Goal: Check status: Check status

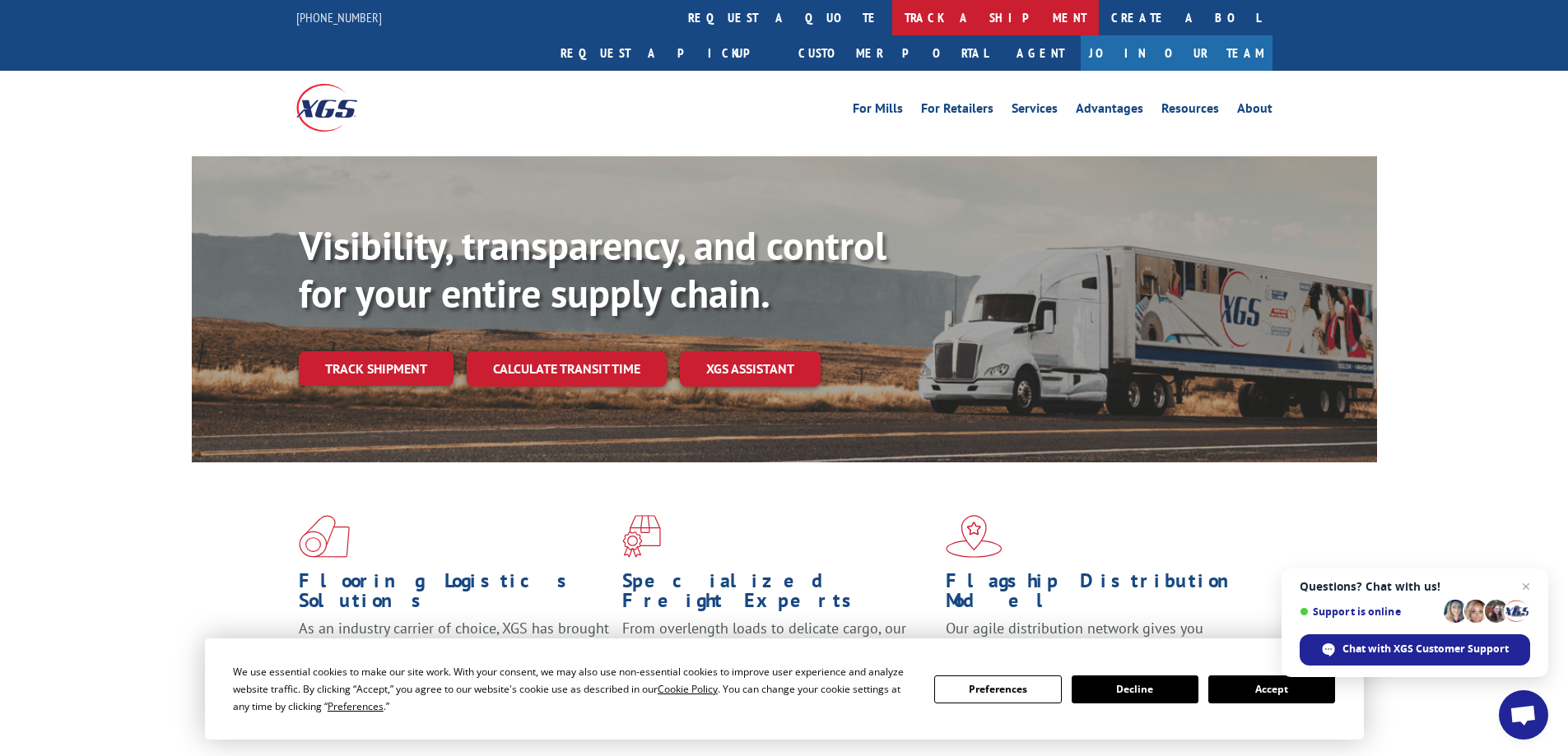
click at [892, 18] on link "track a shipment" at bounding box center [995, 17] width 206 height 35
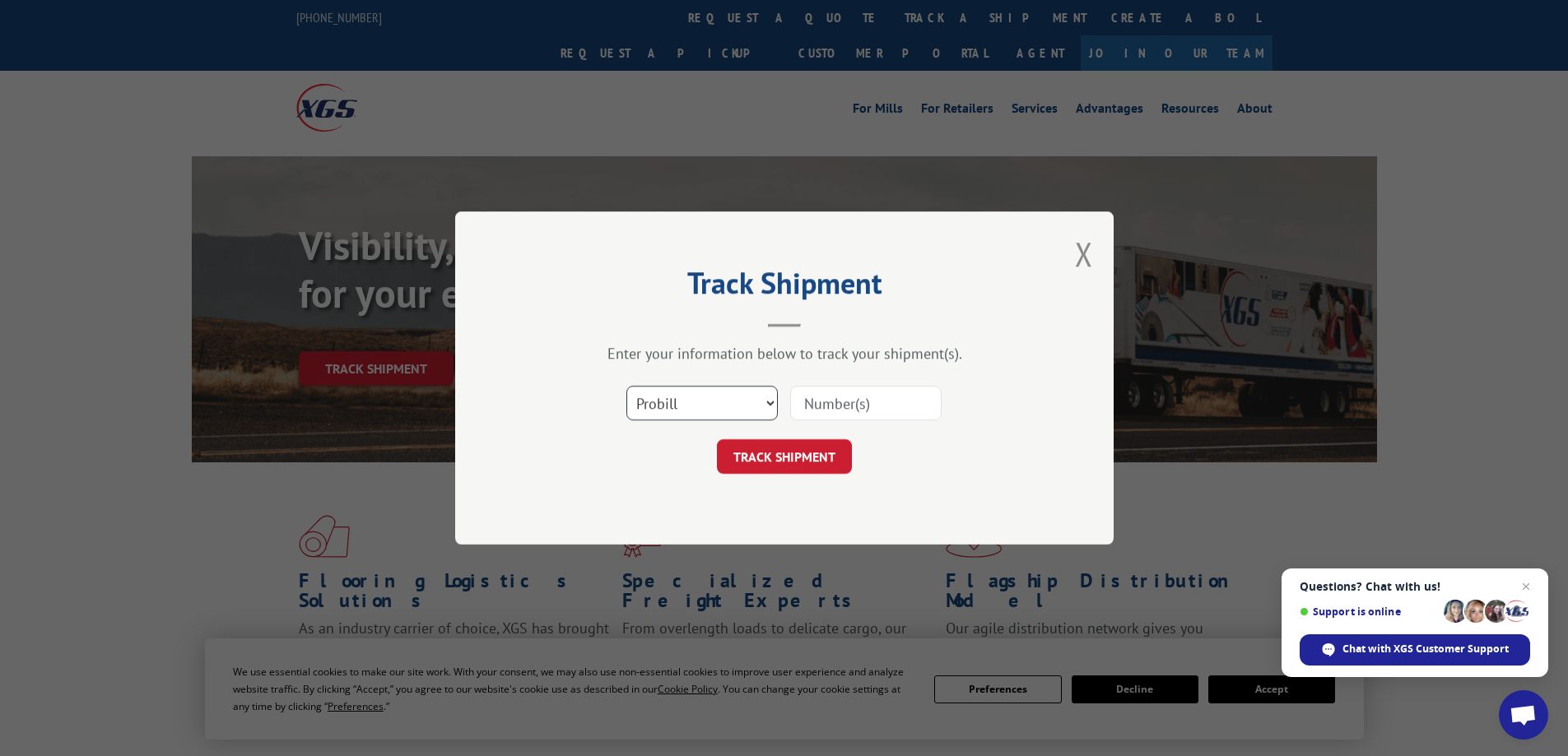
click at [766, 403] on select "Select category... Probill BOL PO" at bounding box center [702, 403] width 152 height 34
select select "po"
click at [627, 386] on select "Select category... Probill BOL PO" at bounding box center [702, 403] width 152 height 34
click at [849, 408] on input at bounding box center [866, 403] width 152 height 34
paste input "01534008"
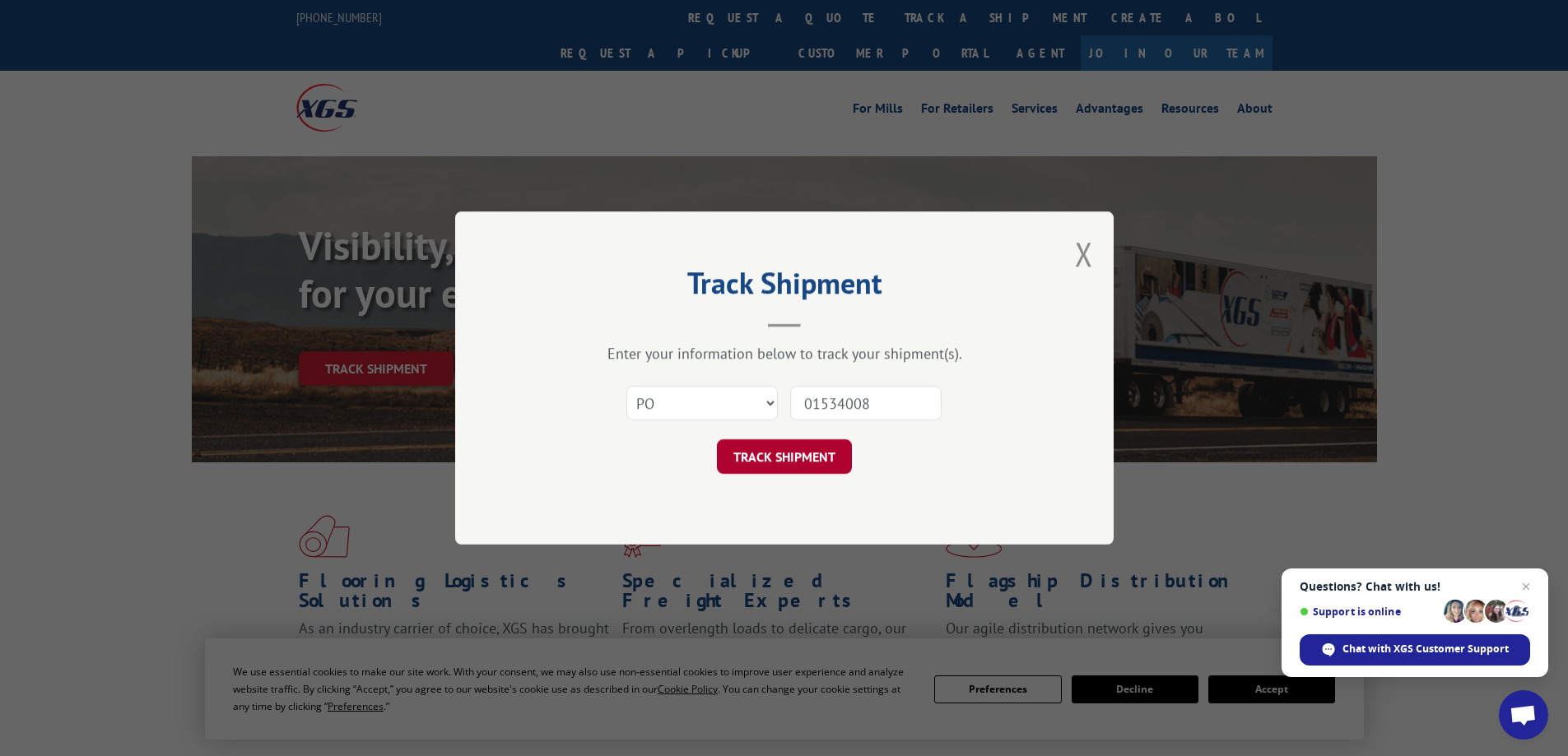
type input "01534008"
click at [823, 458] on button "TRACK SHIPMENT" at bounding box center [784, 456] width 135 height 34
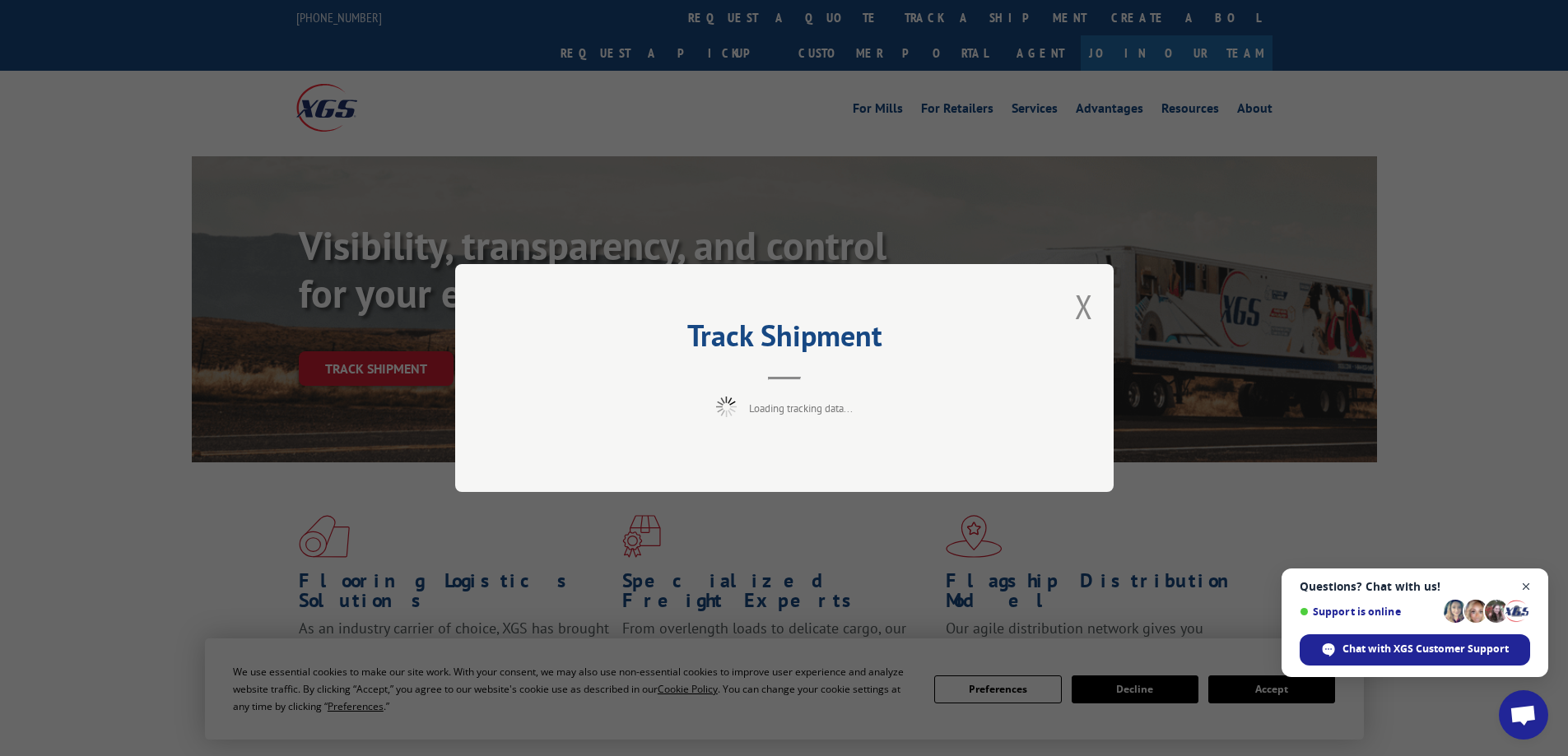
click at [1524, 581] on span "Close chat" at bounding box center [1527, 587] width 21 height 21
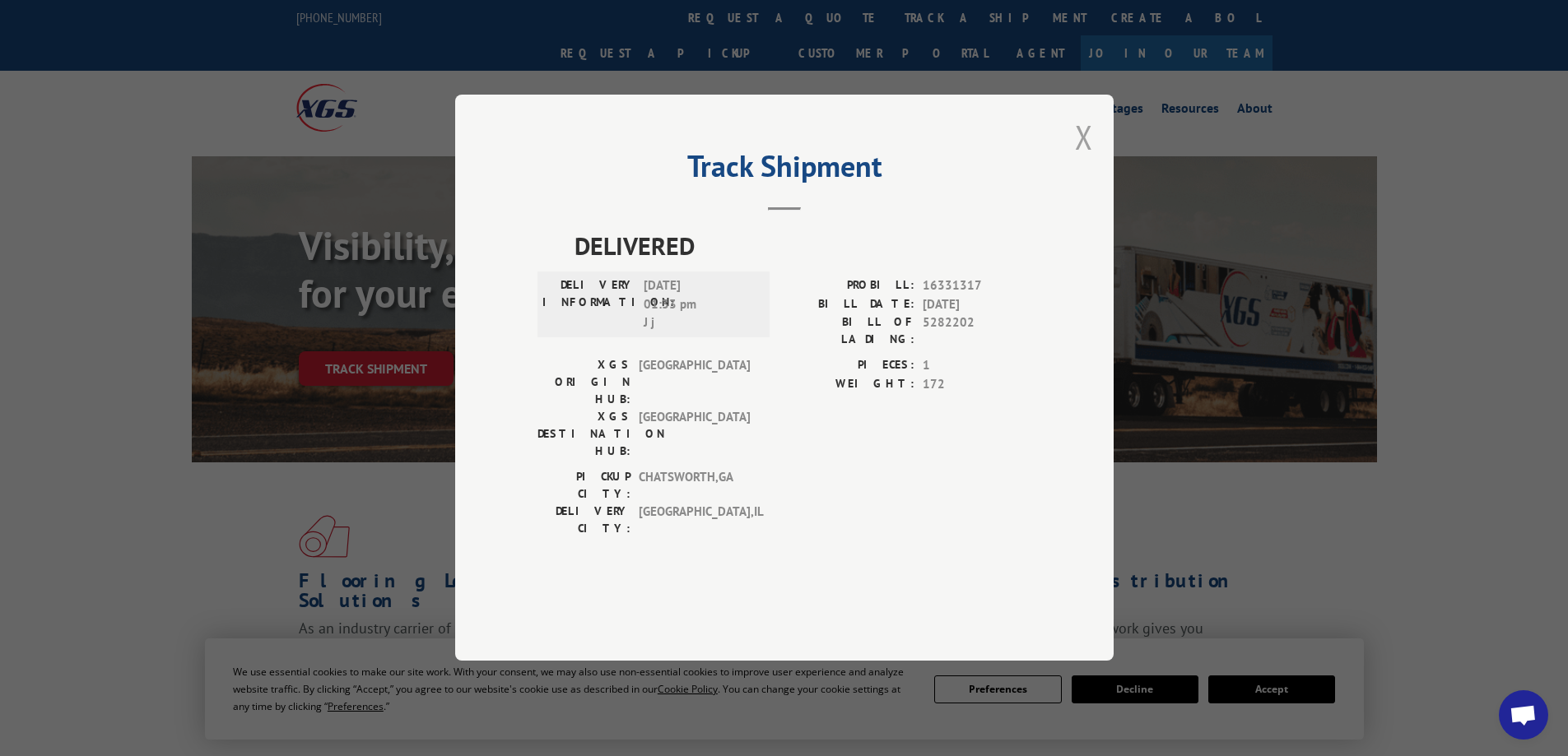
click at [1087, 159] on button "Close modal" at bounding box center [1083, 137] width 18 height 44
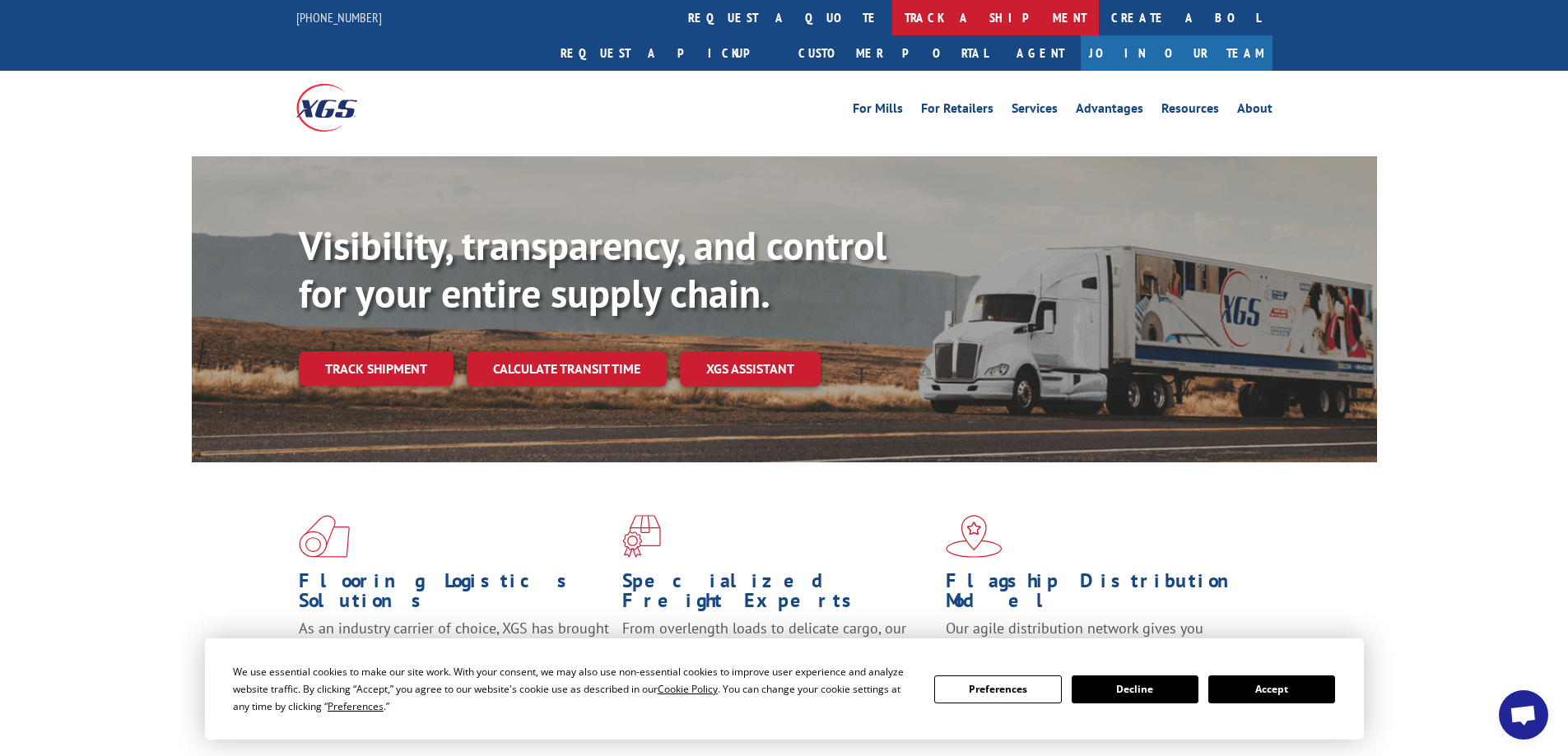
click at [892, 18] on link "track a shipment" at bounding box center [995, 17] width 206 height 35
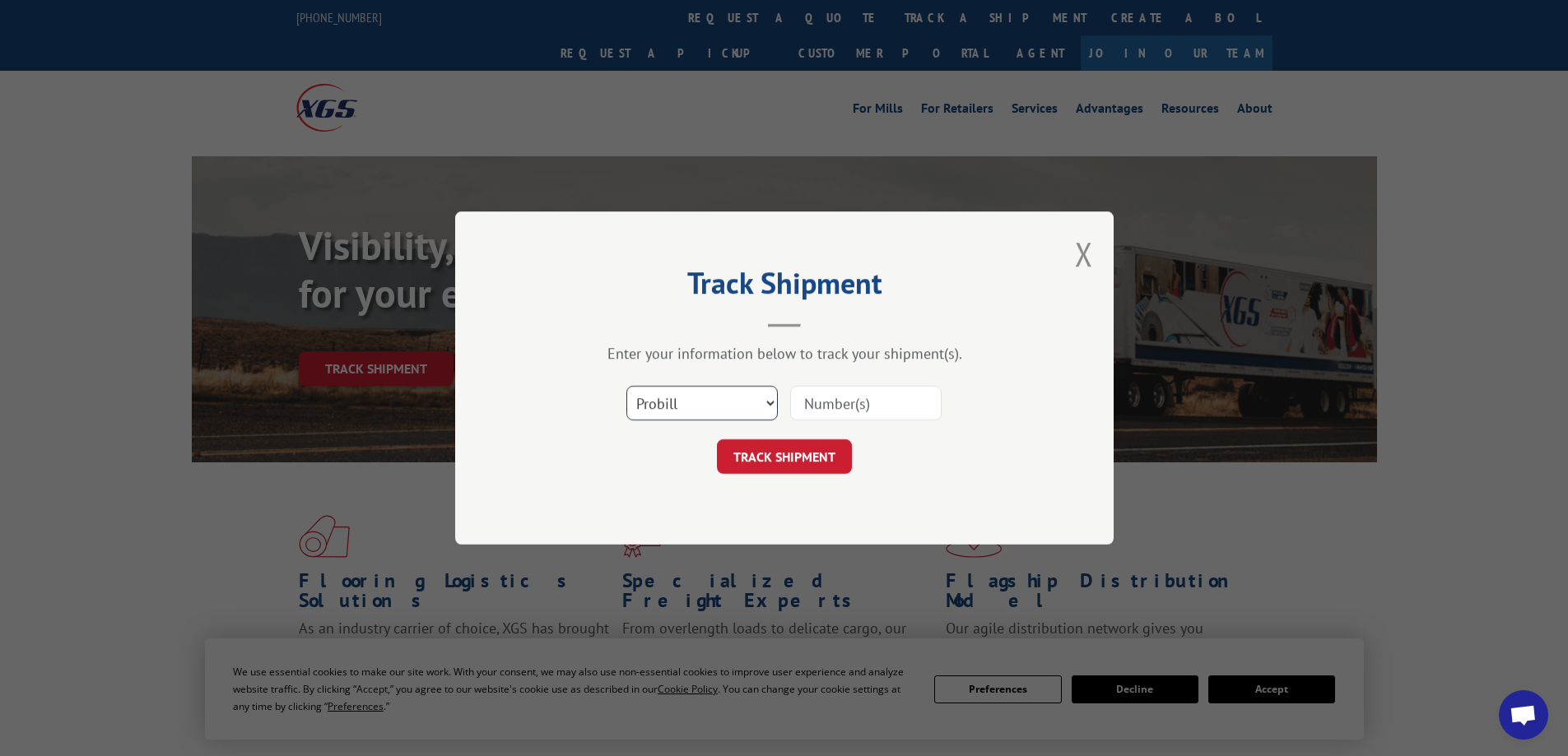
click at [759, 405] on select "Select category... Probill BOL PO" at bounding box center [702, 403] width 152 height 34
select select "po"
click at [627, 386] on select "Select category... Probill BOL PO" at bounding box center [702, 403] width 152 height 34
click at [852, 404] on input at bounding box center [866, 403] width 152 height 34
paste input "17549297"
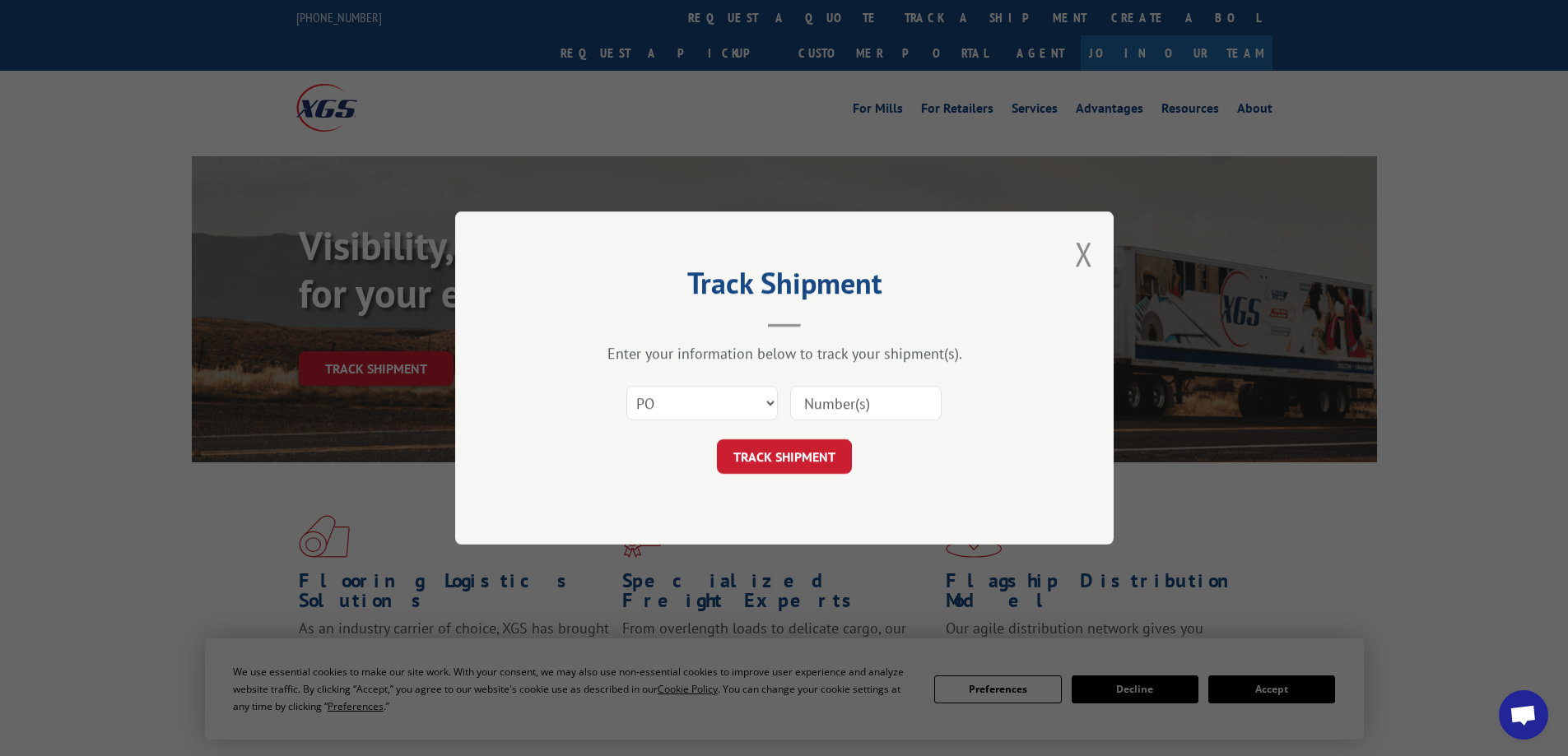
type input "17549297"
click at [810, 454] on button "TRACK SHIPMENT" at bounding box center [784, 456] width 135 height 34
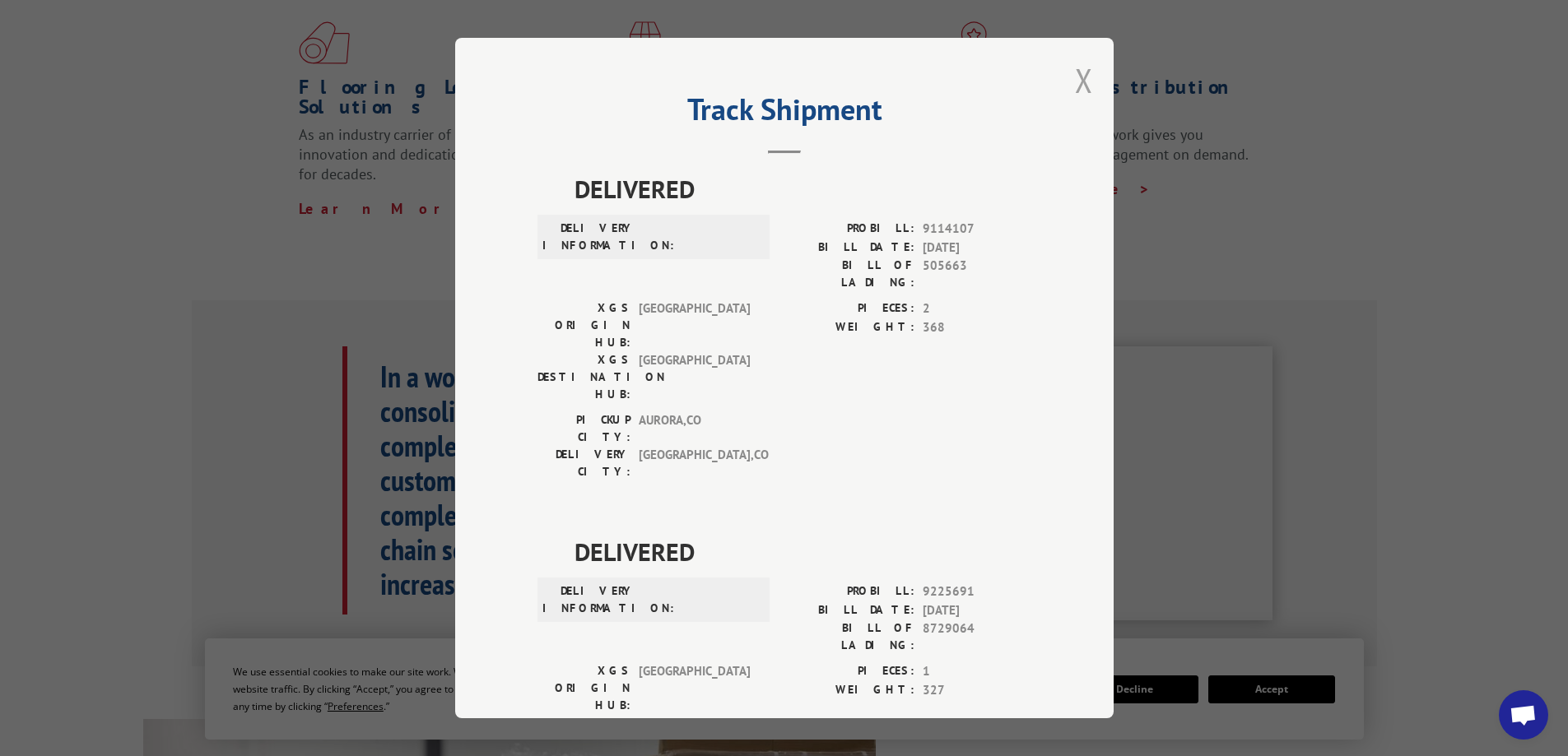
click at [1076, 78] on button "Close modal" at bounding box center [1083, 80] width 18 height 44
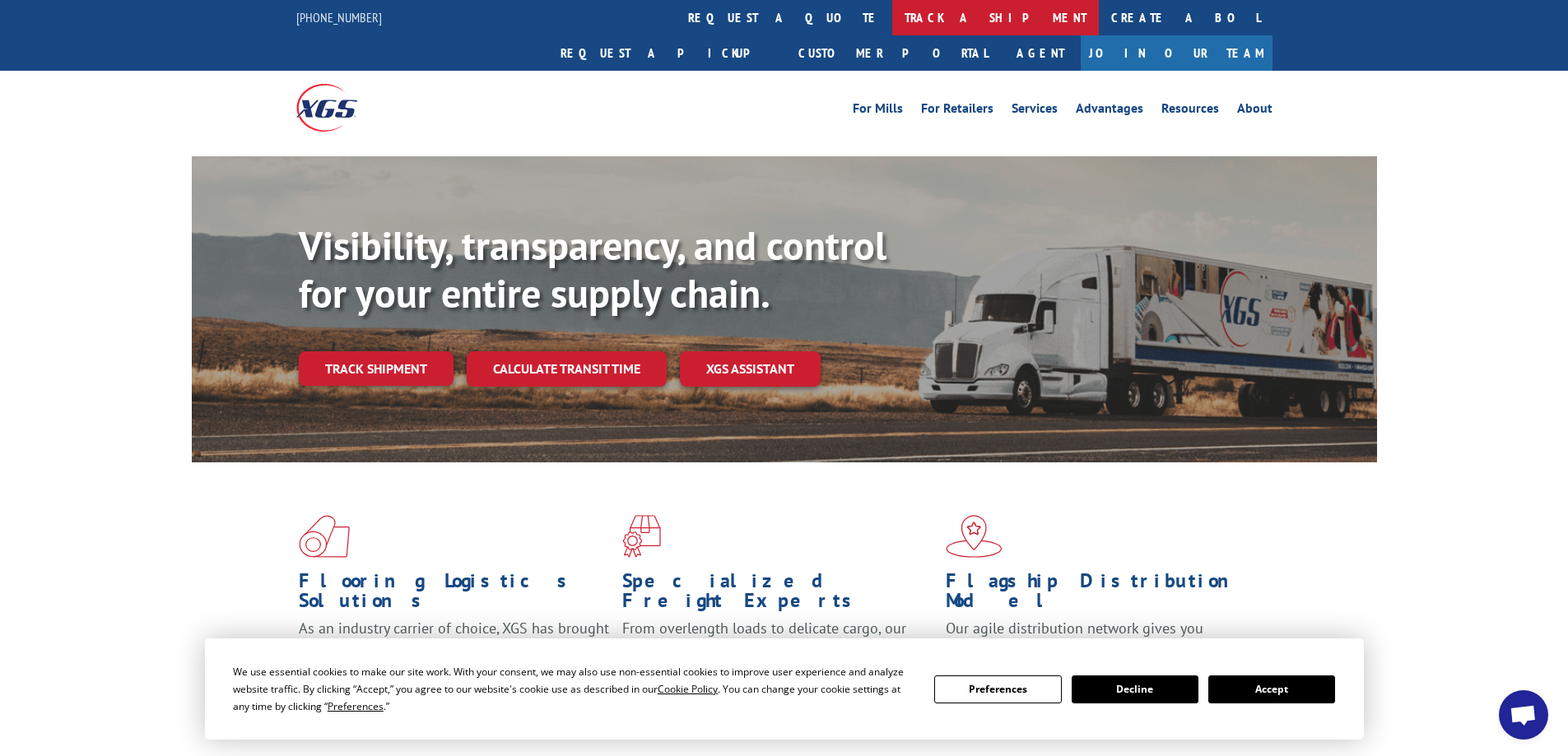
click at [892, 14] on link "track a shipment" at bounding box center [995, 17] width 206 height 35
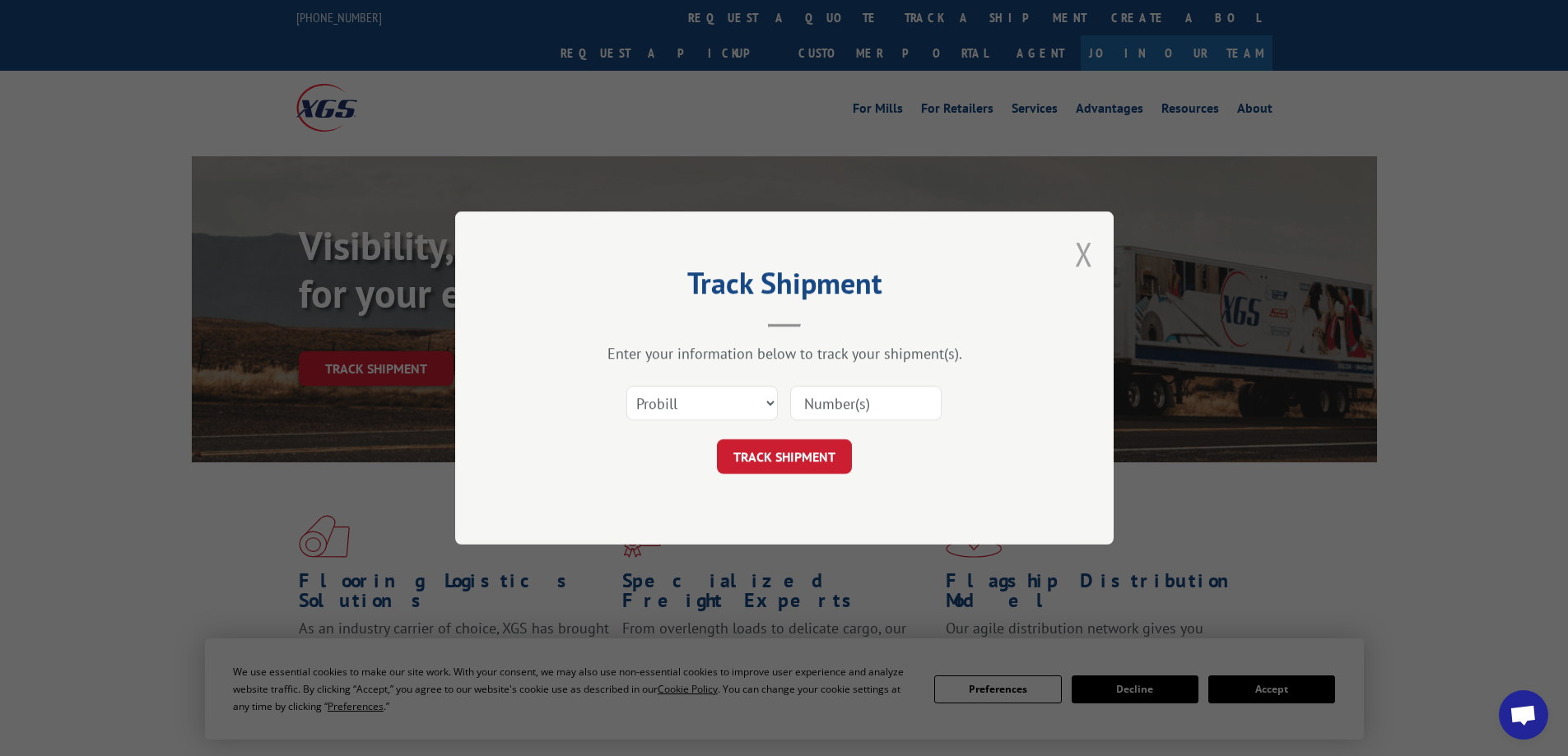
click at [1089, 257] on button "Close modal" at bounding box center [1083, 253] width 18 height 44
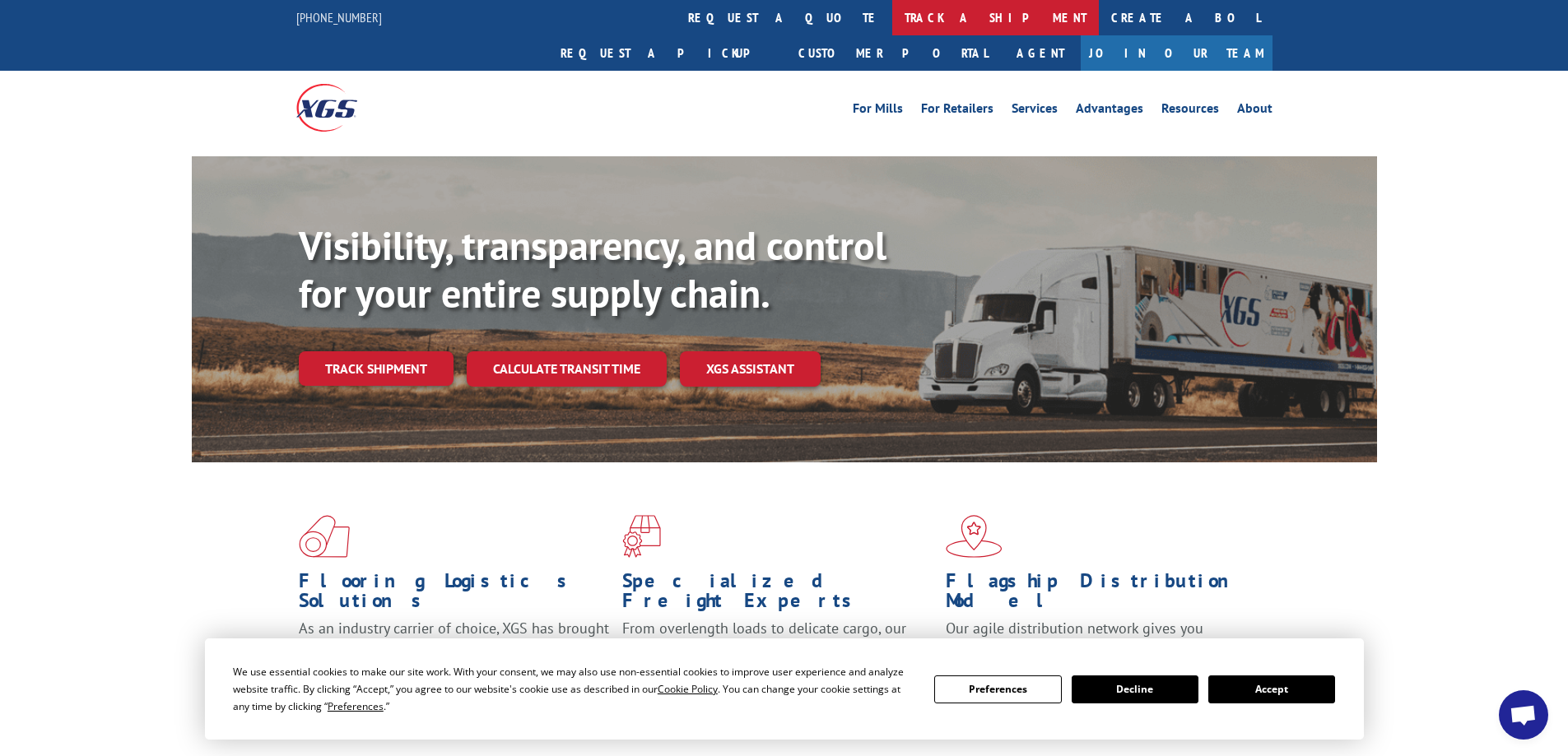
click at [892, 21] on link "track a shipment" at bounding box center [995, 17] width 206 height 35
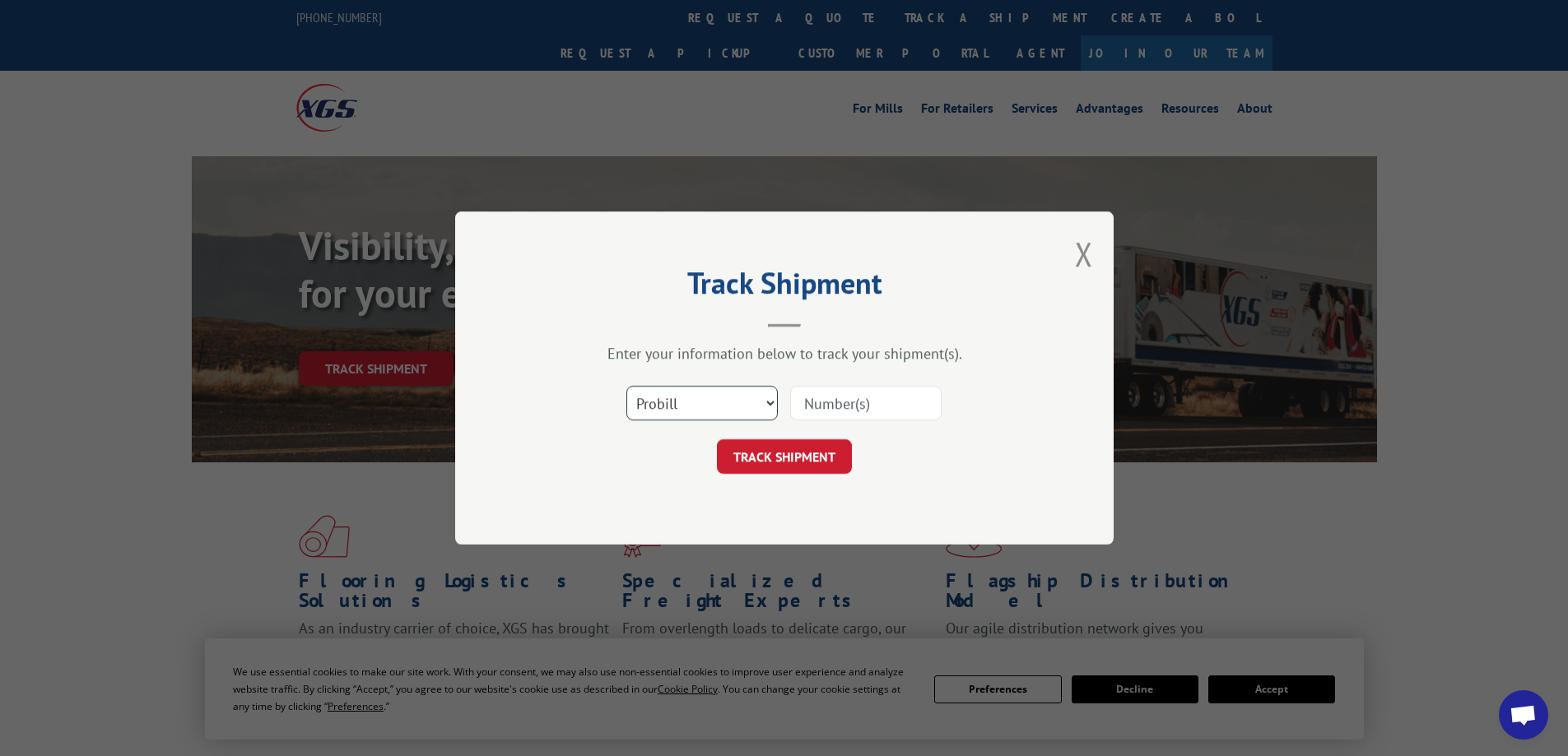
click at [766, 406] on select "Select category... Probill BOL PO" at bounding box center [702, 403] width 152 height 34
select select "po"
click at [627, 386] on select "Select category... Probill BOL PO" at bounding box center [702, 403] width 152 height 34
click at [852, 404] on input at bounding box center [866, 403] width 152 height 34
paste input "17549297"
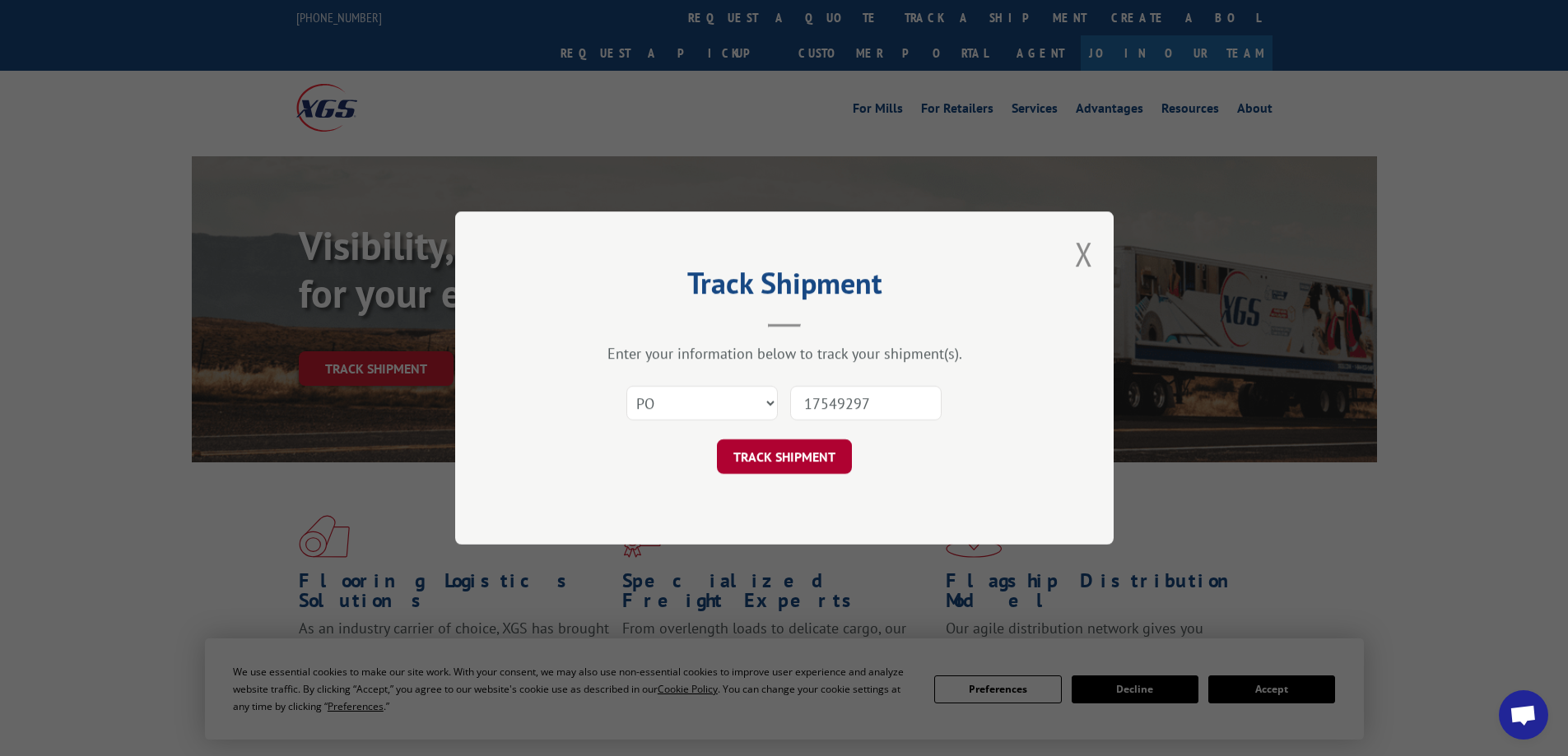
type input "17549297"
click at [785, 461] on button "TRACK SHIPMENT" at bounding box center [784, 456] width 135 height 34
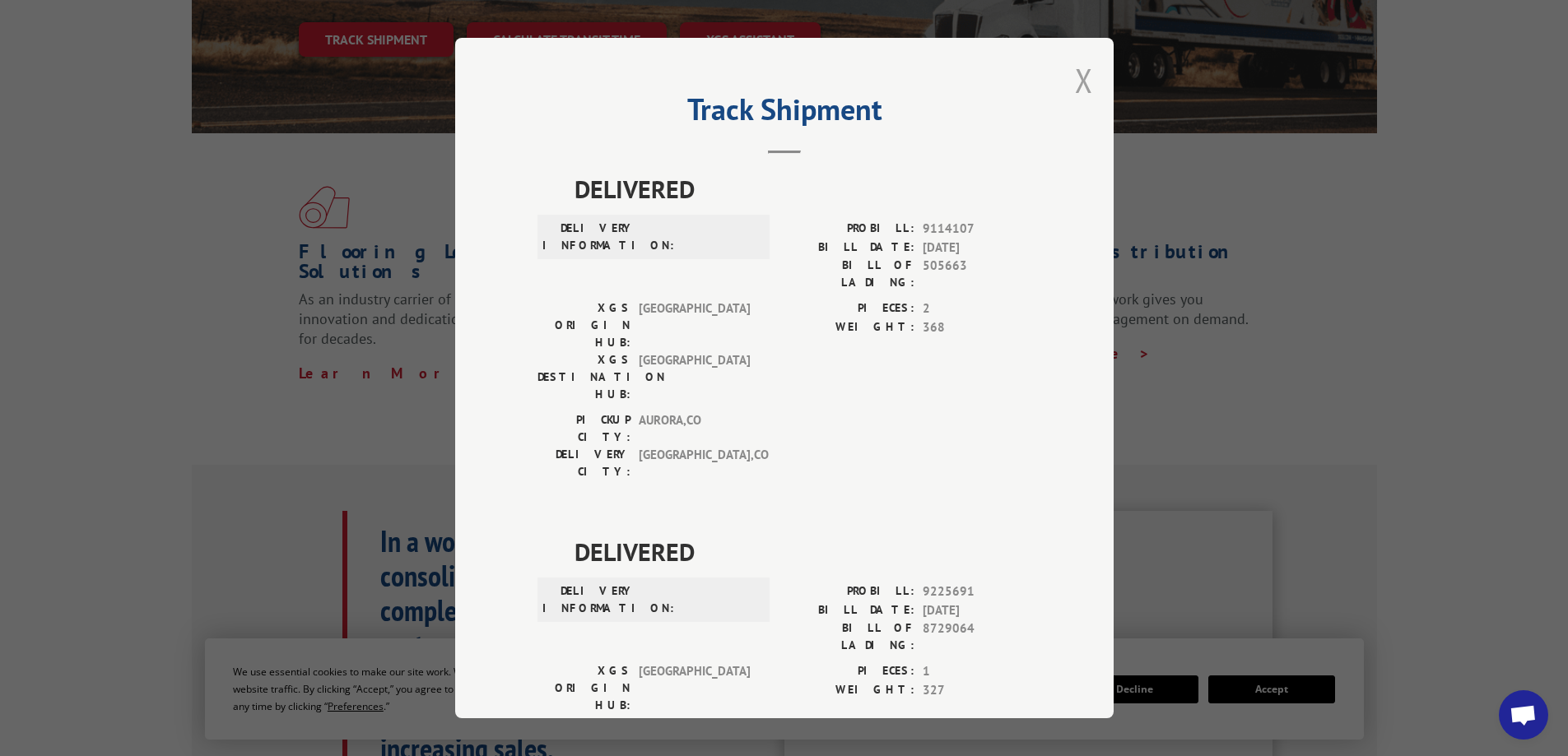
click at [1076, 88] on button "Close modal" at bounding box center [1083, 80] width 18 height 44
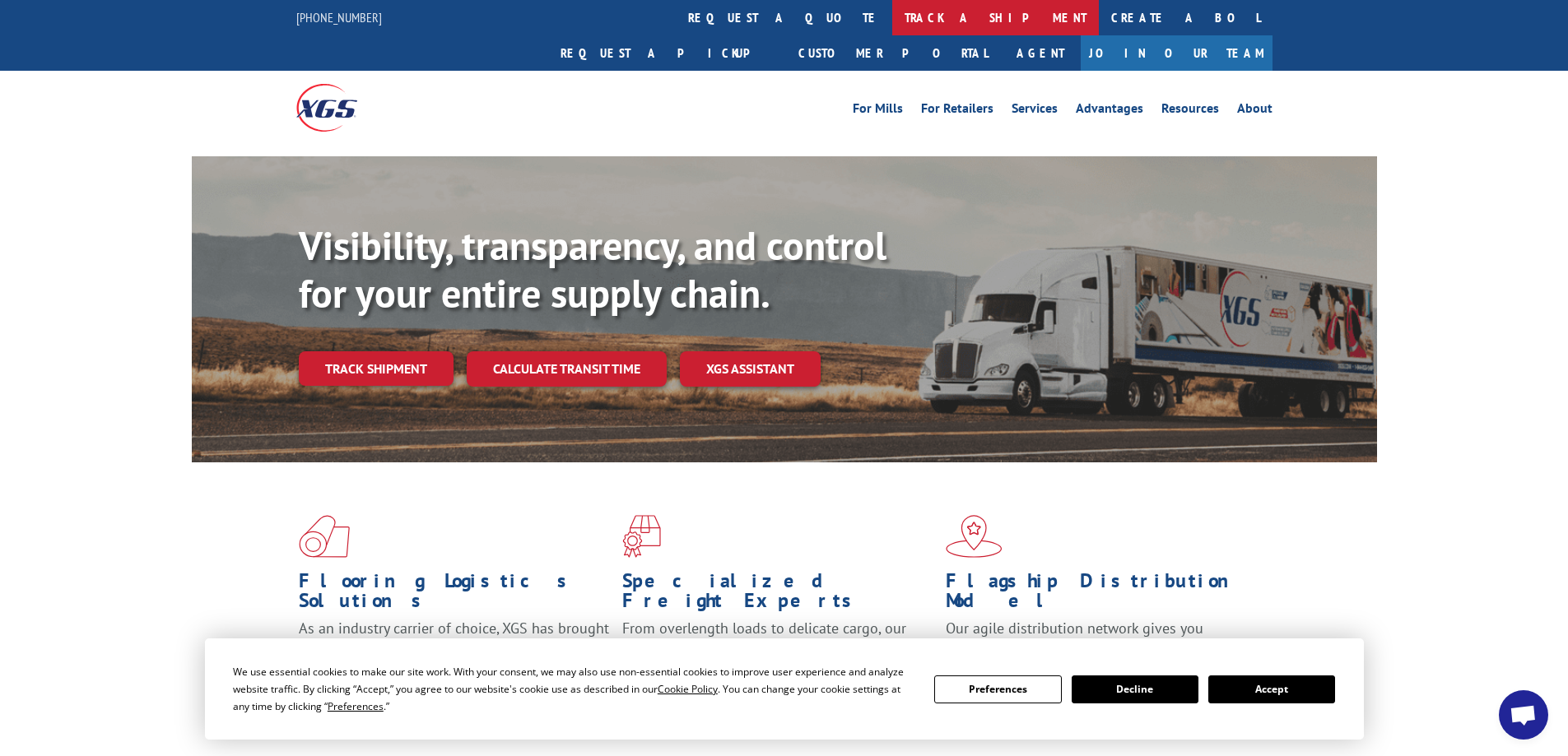
click at [892, 10] on link "track a shipment" at bounding box center [995, 17] width 206 height 35
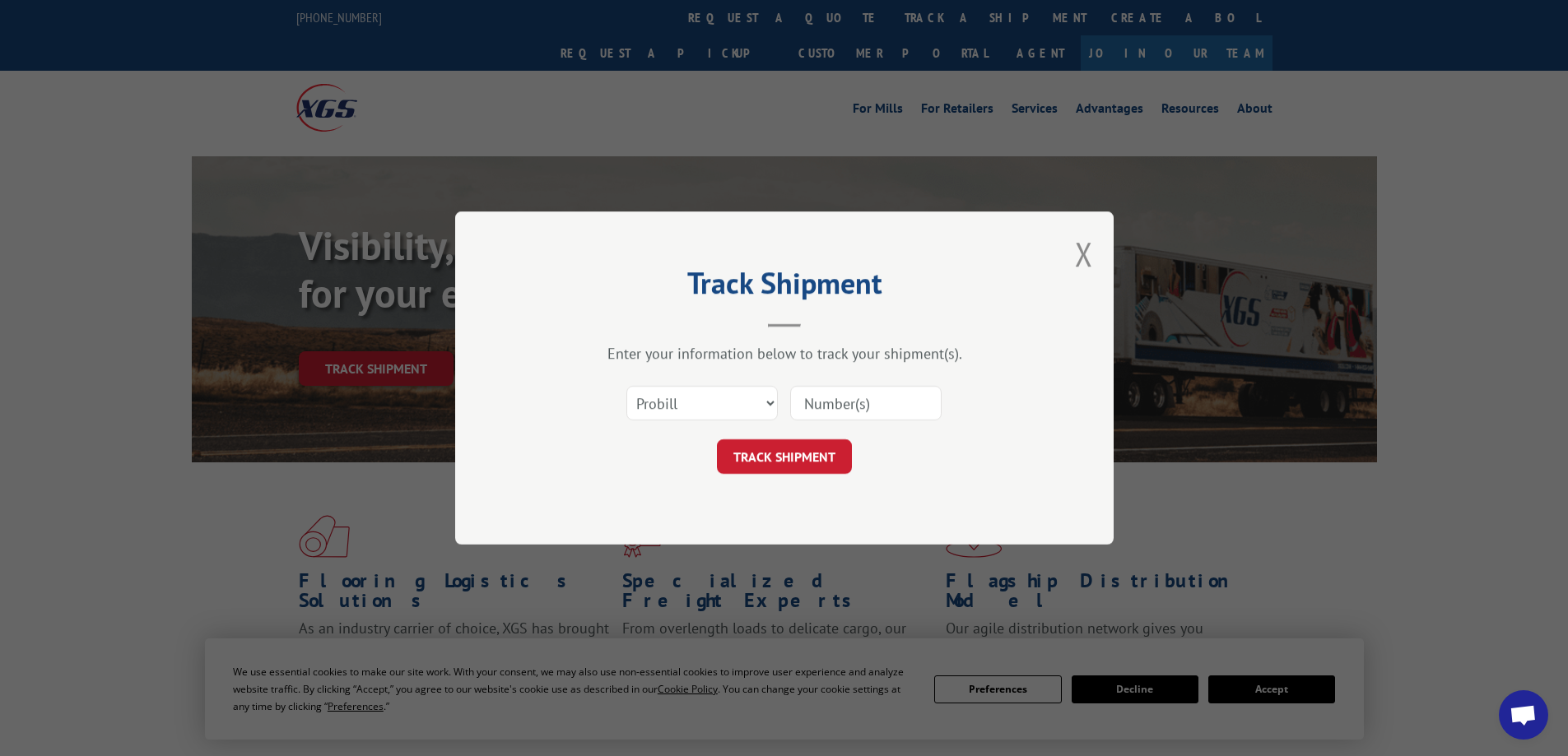
click at [844, 404] on input at bounding box center [866, 403] width 152 height 34
paste input "63549724"
type input "63549724"
click at [714, 407] on select "Select category... Probill BOL PO" at bounding box center [702, 403] width 152 height 34
select select "po"
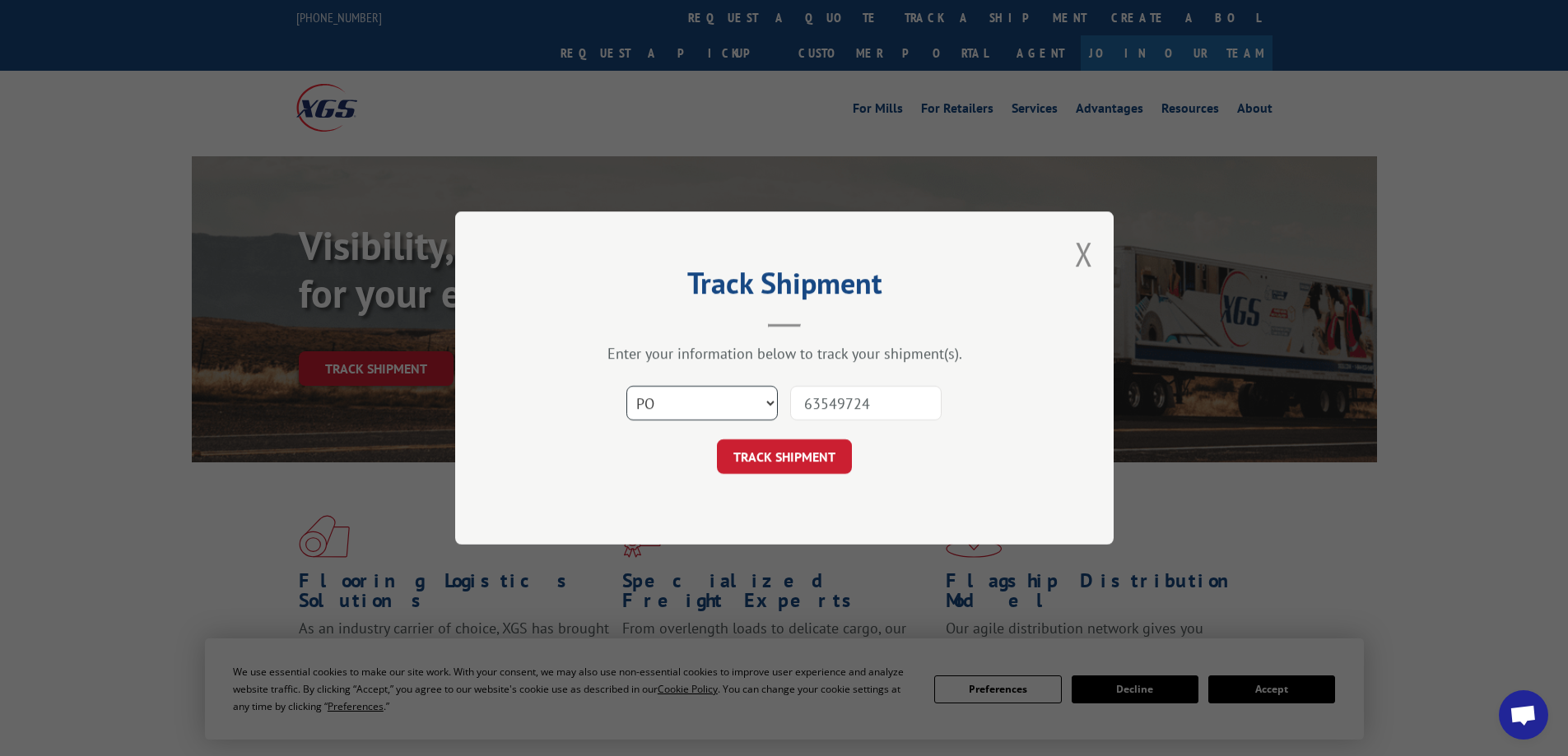
click at [627, 386] on select "Select category... Probill BOL PO" at bounding box center [702, 403] width 152 height 34
click at [807, 457] on button "TRACK SHIPMENT" at bounding box center [784, 456] width 135 height 34
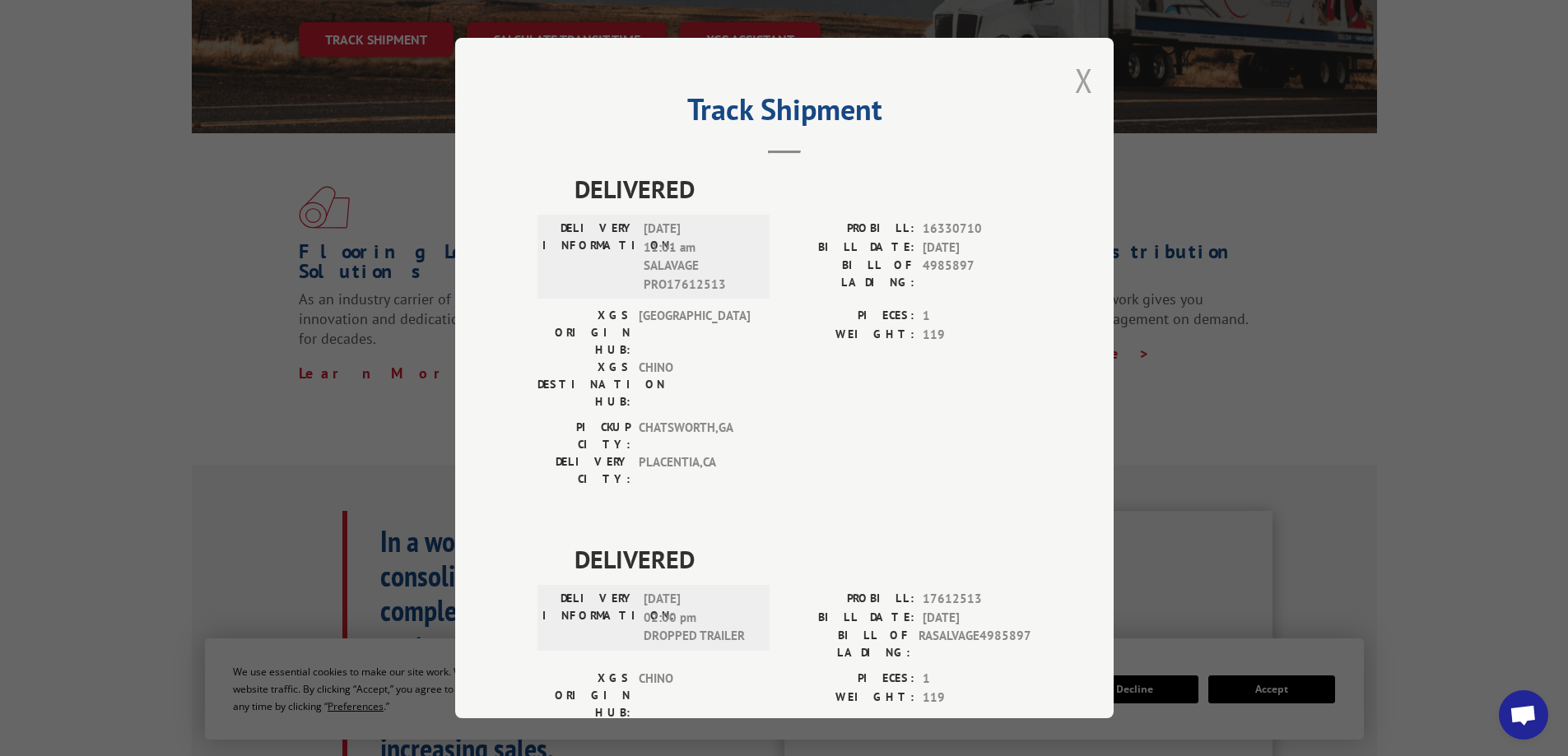
drag, startPoint x: 1086, startPoint y: 84, endPoint x: 1080, endPoint y: 120, distance: 36.5
click at [1086, 84] on button "Close modal" at bounding box center [1083, 80] width 18 height 44
